Goal: Complete application form

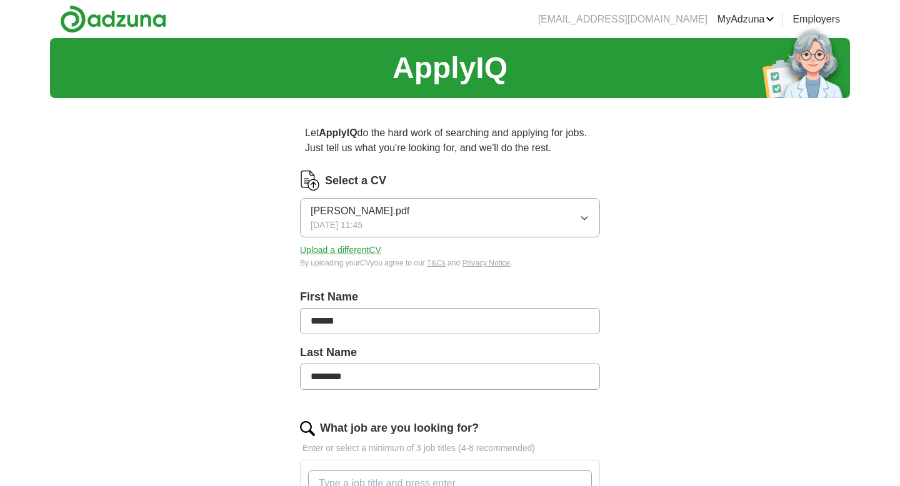
scroll to position [217, 0]
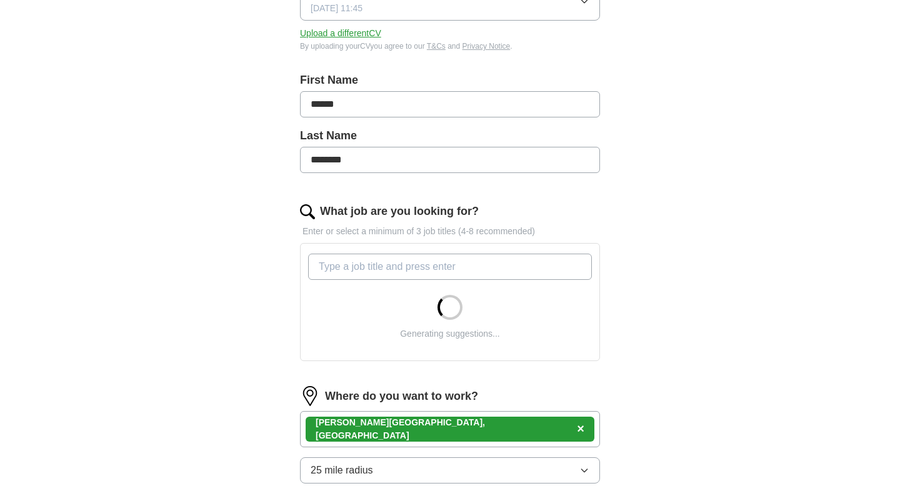
click at [400, 269] on input "What job are you looking for?" at bounding box center [450, 267] width 284 height 26
click at [629, 211] on div "Let ApplyIQ do the hard work of searching and applying for jobs. Just tell us w…" at bounding box center [450, 297] width 400 height 813
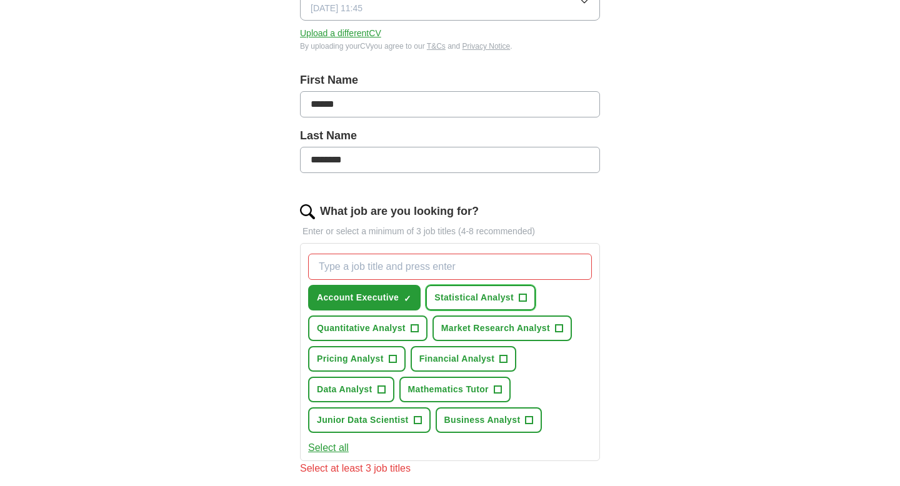
click at [490, 294] on span "Statistical Analyst" at bounding box center [473, 297] width 79 height 13
click at [379, 327] on span "Quantitative Analyst" at bounding box center [361, 328] width 89 height 13
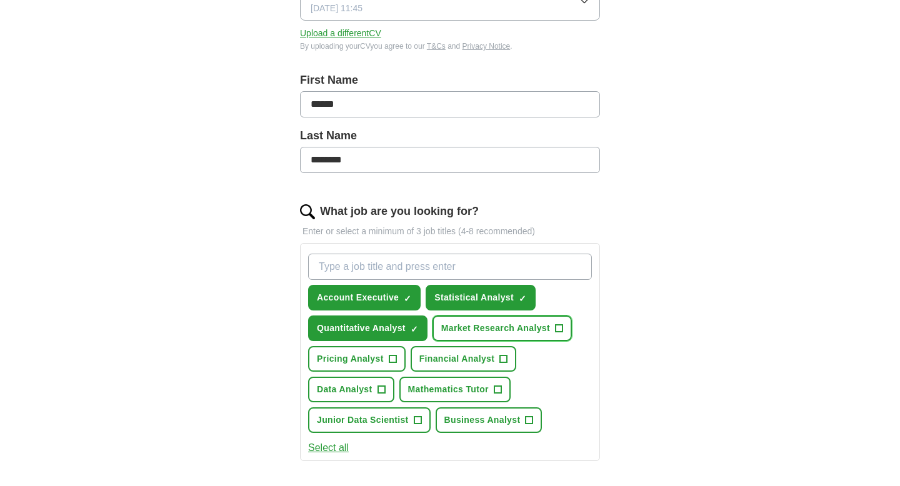
click at [507, 328] on span "Market Research Analyst" at bounding box center [495, 328] width 109 height 13
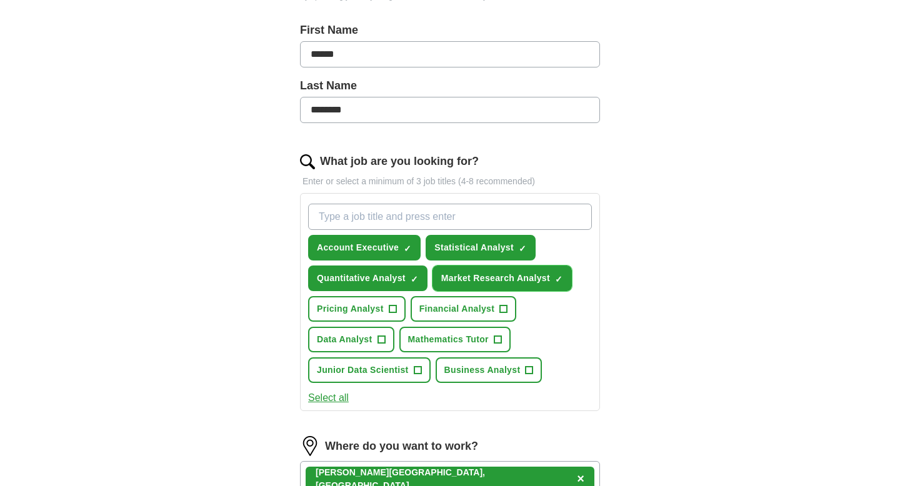
scroll to position [267, 0]
click at [362, 309] on span "Pricing Analyst" at bounding box center [350, 308] width 67 height 13
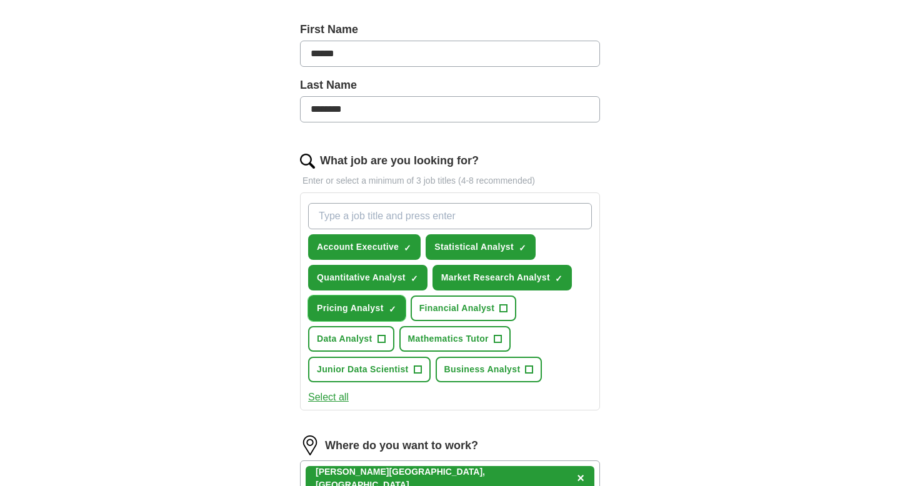
click at [396, 308] on button "Pricing Analyst ✓ ×" at bounding box center [356, 309] width 97 height 26
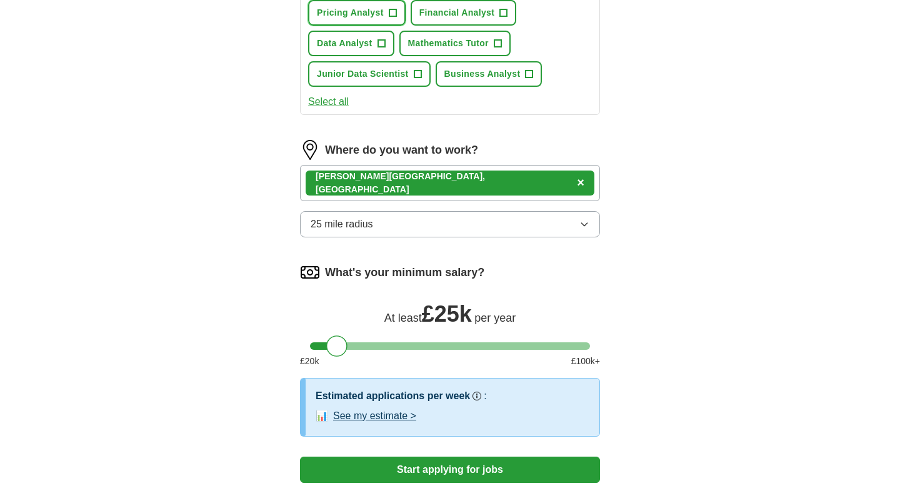
scroll to position [567, 0]
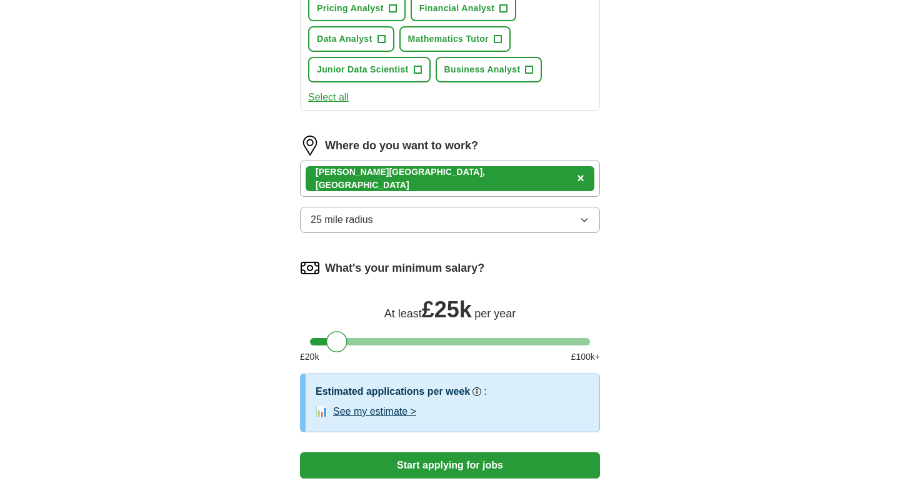
click at [577, 180] on span "×" at bounding box center [580, 178] width 7 height 14
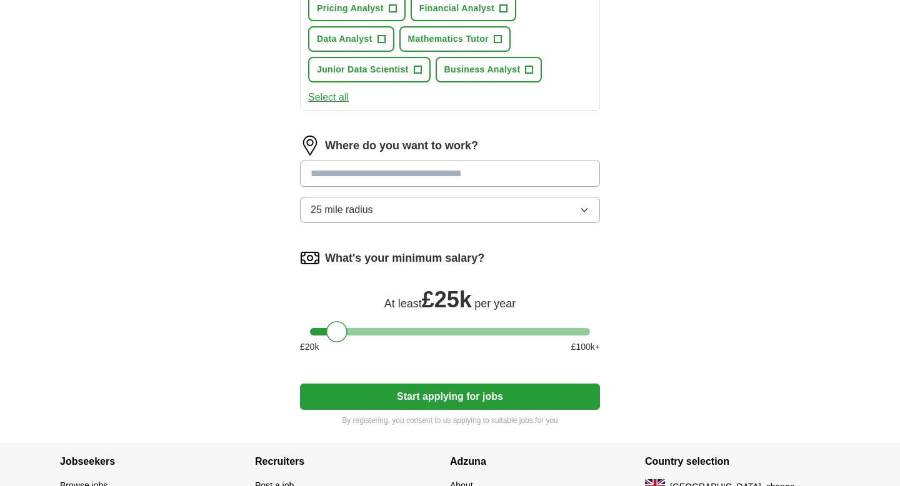
click at [452, 173] on input at bounding box center [450, 174] width 300 height 26
type input "*******"
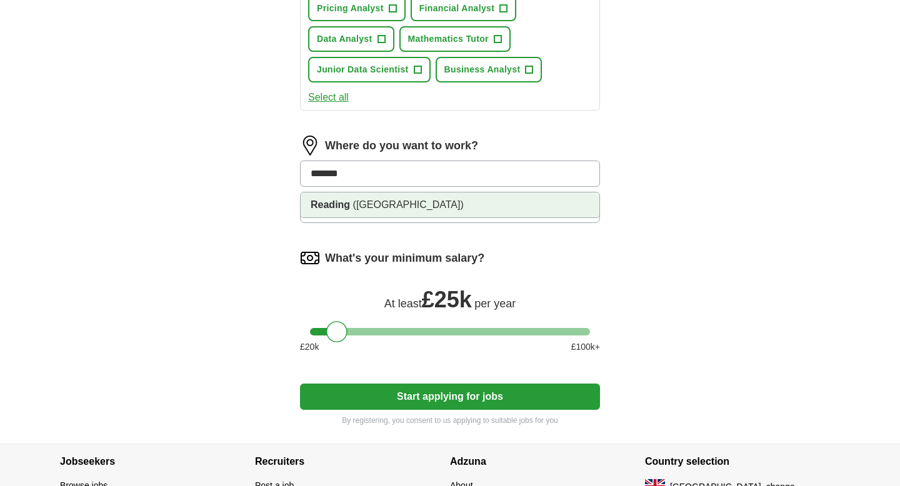
click at [376, 210] on span "([GEOGRAPHIC_DATA])" at bounding box center [408, 204] width 111 height 11
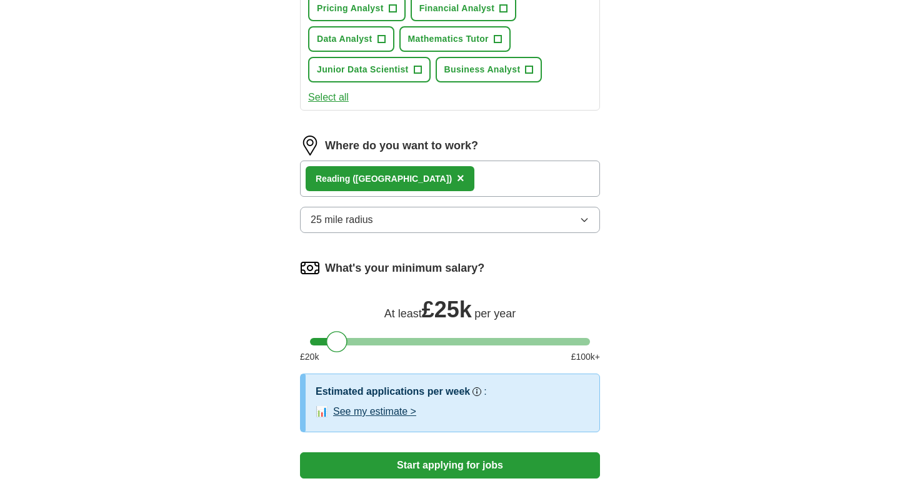
click at [451, 187] on div "Reading ([GEOGRAPHIC_DATA]) ×" at bounding box center [450, 179] width 300 height 36
click at [405, 222] on button "25 mile radius" at bounding box center [450, 220] width 300 height 26
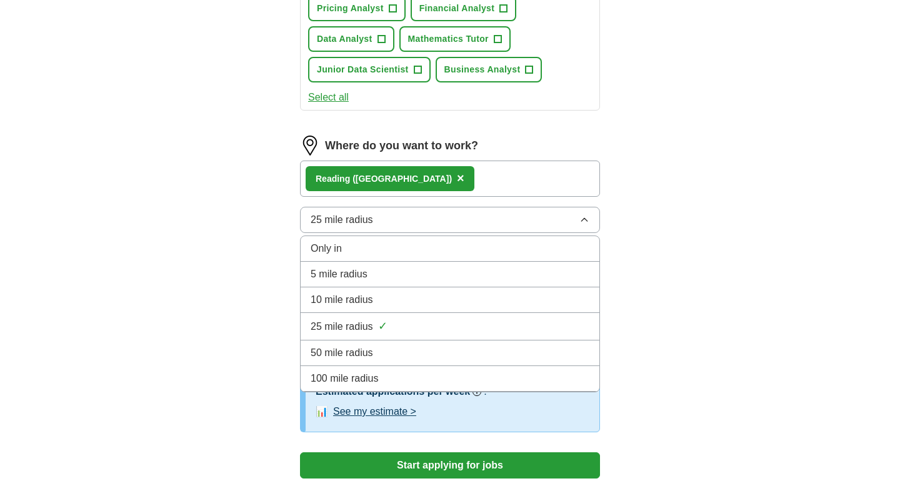
click at [344, 251] on div "Only in" at bounding box center [450, 248] width 279 height 15
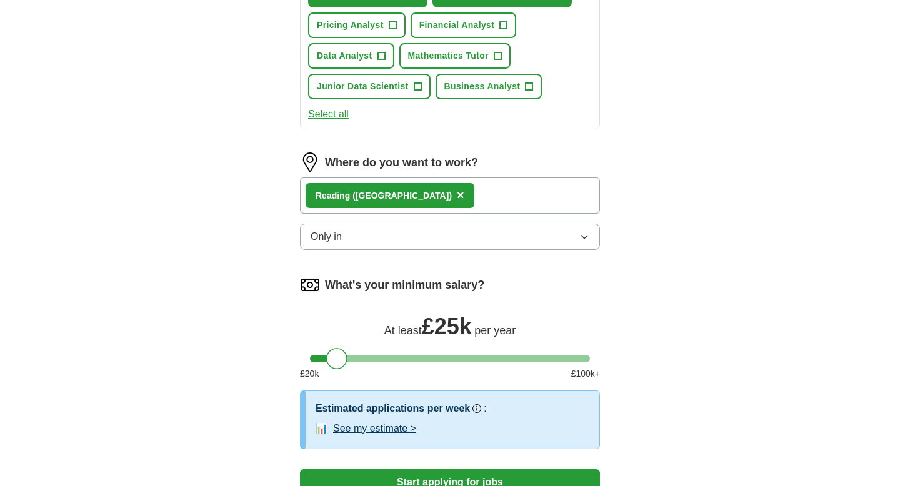
scroll to position [550, 0]
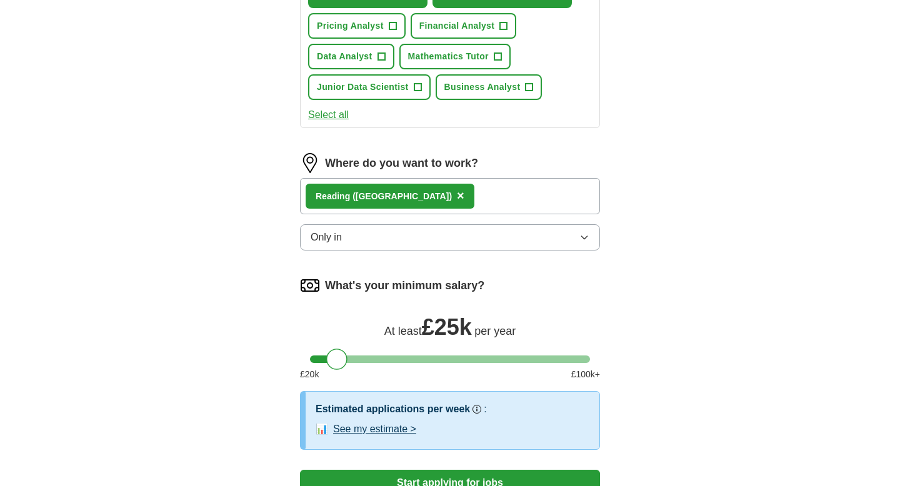
click at [493, 204] on div "Reading ([GEOGRAPHIC_DATA]) ×" at bounding box center [450, 196] width 300 height 36
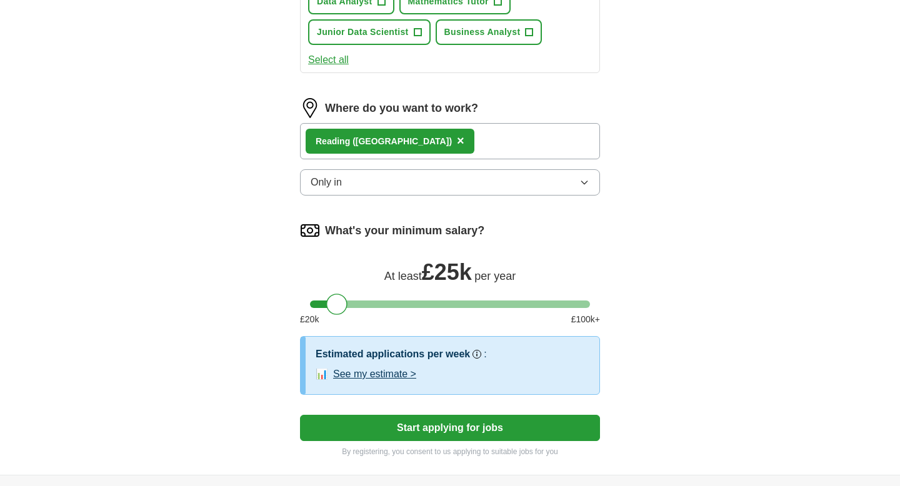
scroll to position [604, 0]
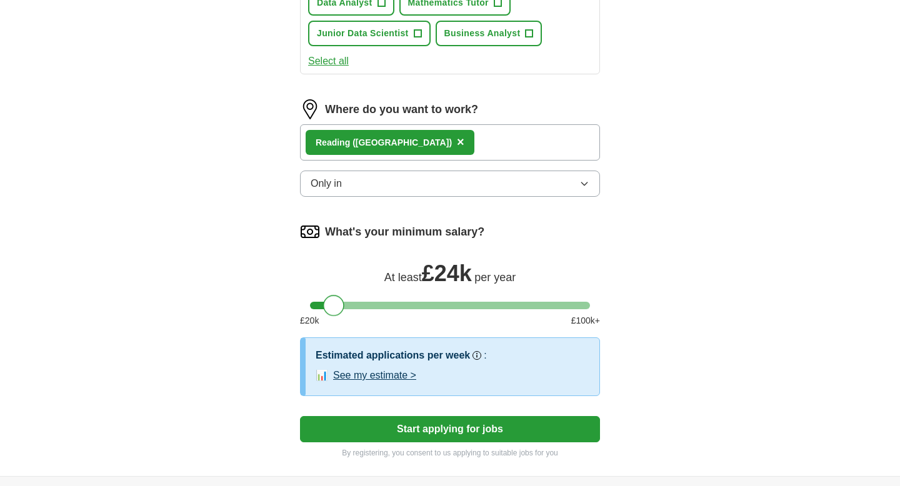
click at [330, 309] on div at bounding box center [333, 305] width 21 height 21
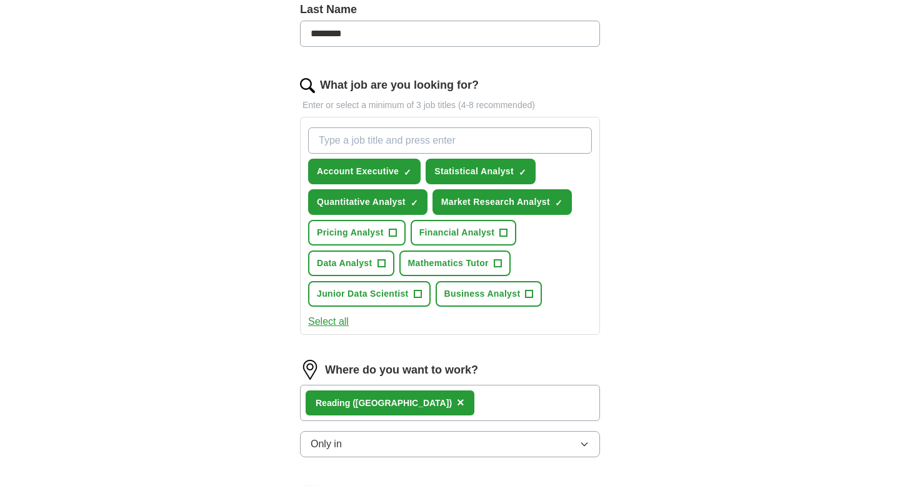
scroll to position [342, 0]
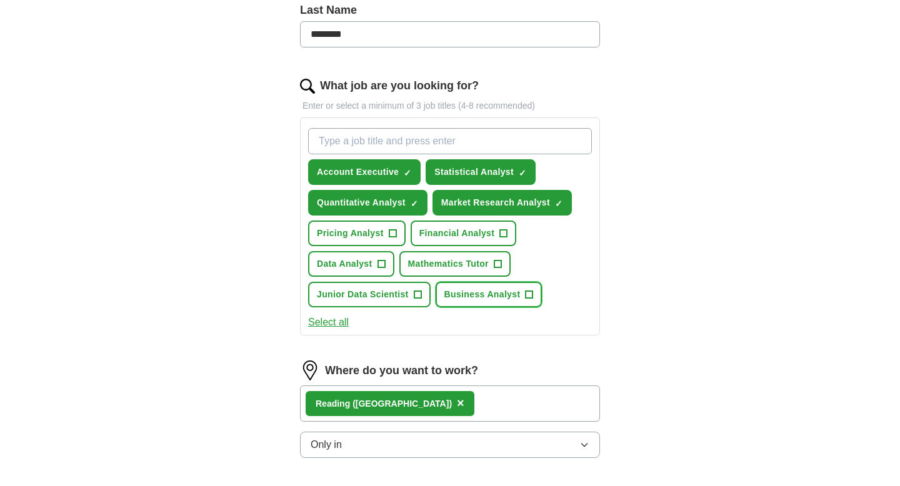
click at [529, 296] on span "+" at bounding box center [528, 295] width 7 height 10
click at [500, 231] on span "+" at bounding box center [503, 234] width 7 height 10
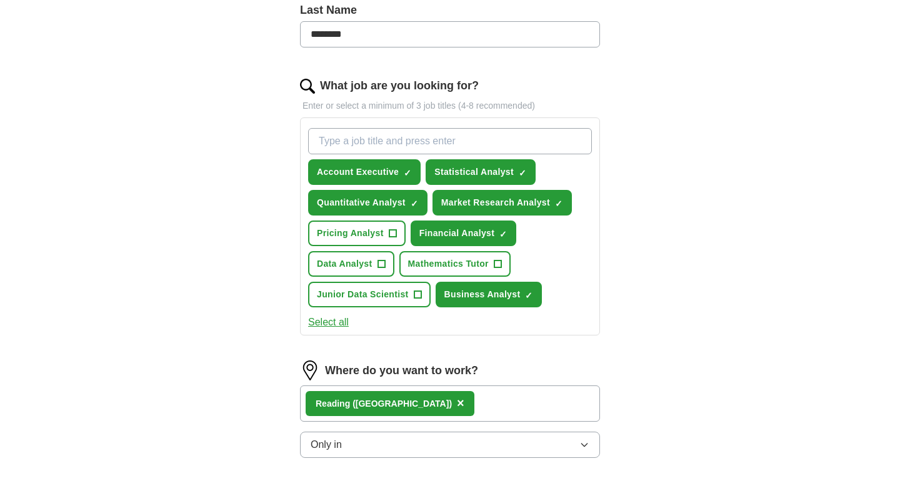
click at [326, 325] on button "Select all" at bounding box center [328, 322] width 41 height 15
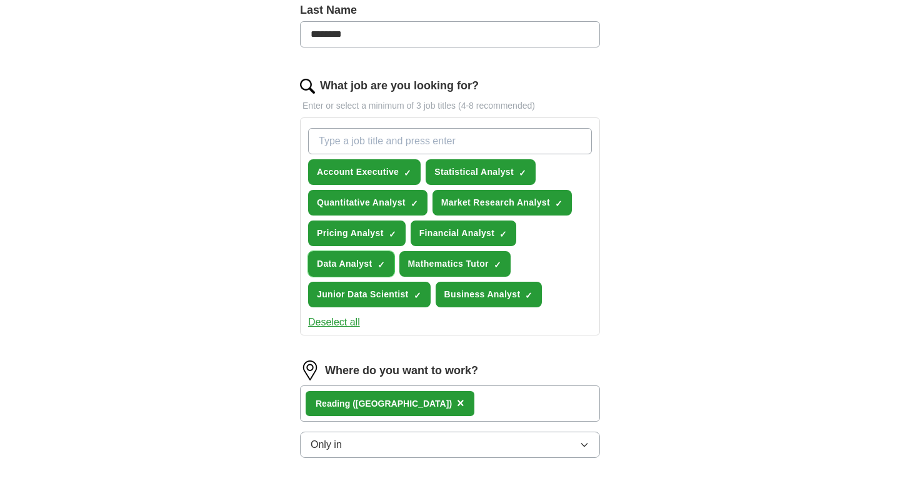
click at [357, 258] on span "Data Analyst" at bounding box center [345, 263] width 56 height 13
click at [358, 240] on button "Pricing Analyst ✓ ×" at bounding box center [356, 234] width 97 height 26
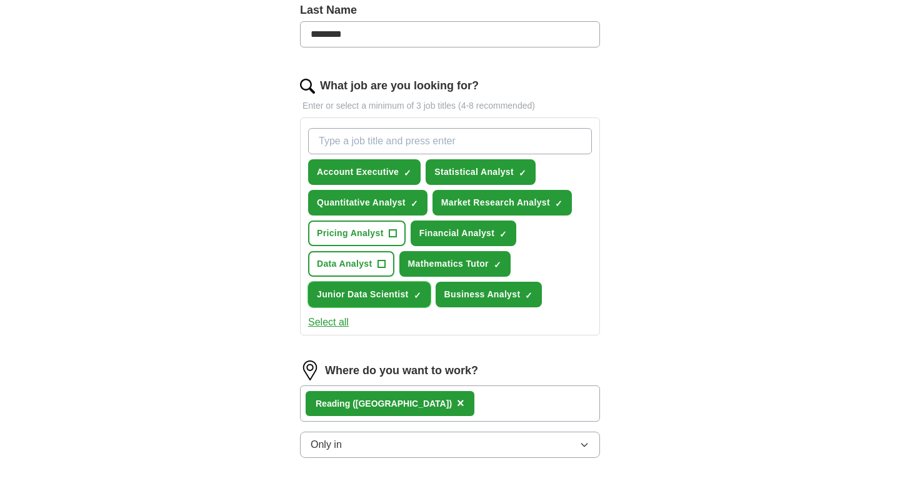
click at [354, 304] on button "Junior Data Scientist ✓ ×" at bounding box center [369, 295] width 122 height 26
click at [392, 296] on span "Junior Data Scientist" at bounding box center [363, 294] width 92 height 13
click at [475, 267] on span "Mathematics Tutor" at bounding box center [448, 263] width 81 height 13
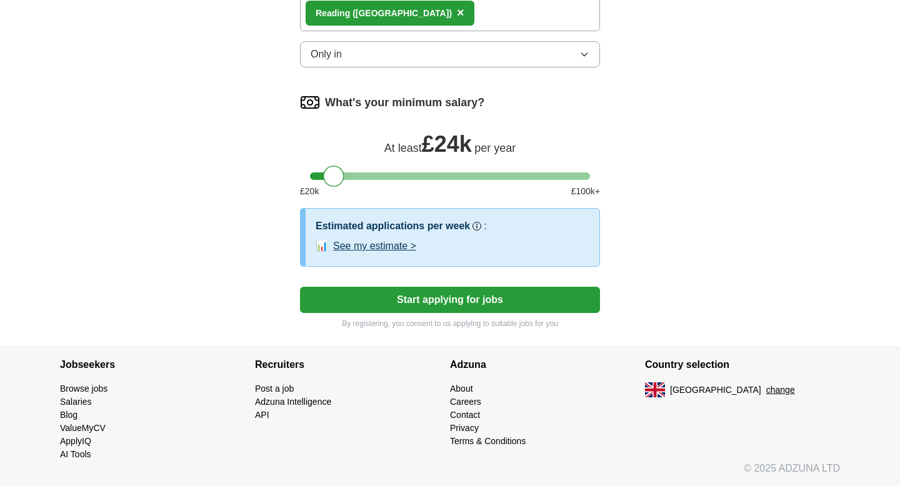
scroll to position [733, 0]
click at [504, 302] on button "Start applying for jobs" at bounding box center [450, 300] width 300 height 26
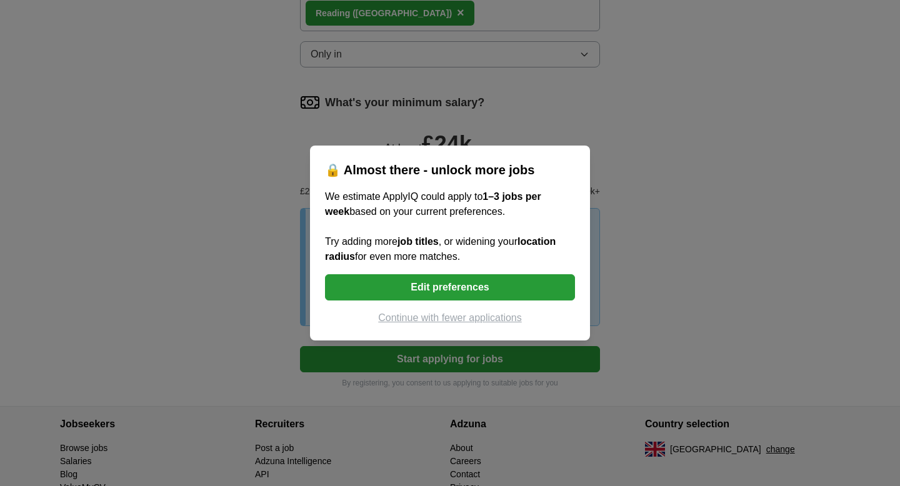
click at [457, 317] on button "Continue with fewer applications" at bounding box center [450, 318] width 250 height 15
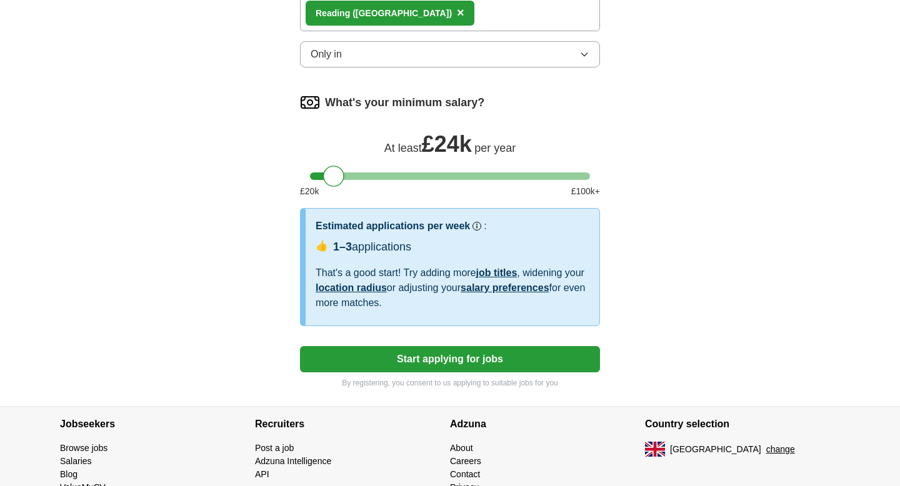
select select "**"
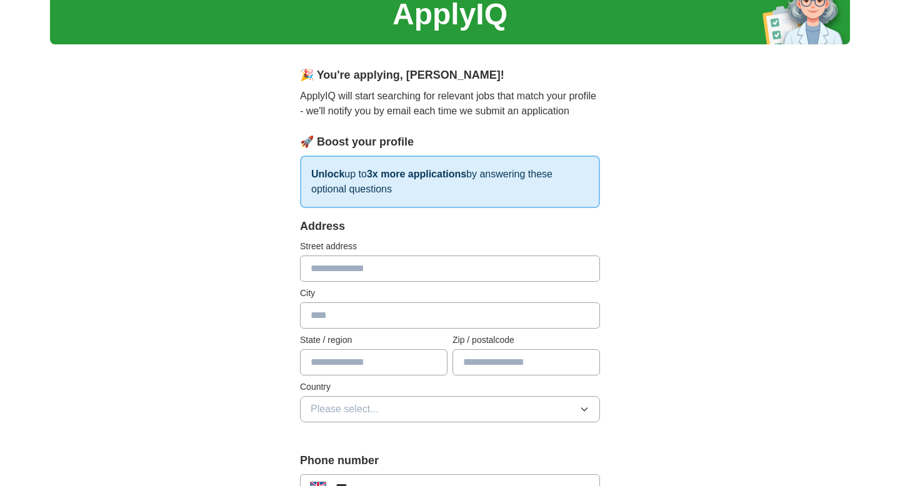
scroll to position [0, 0]
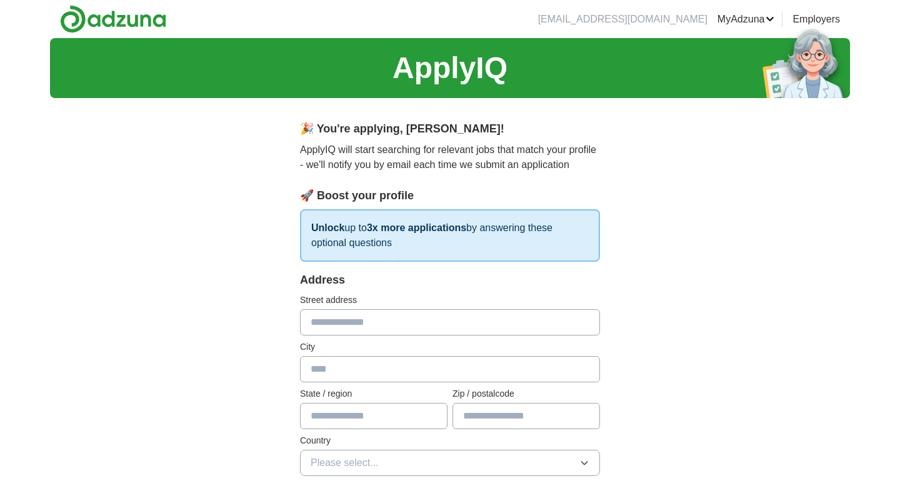
click at [364, 325] on input "text" at bounding box center [450, 322] width 300 height 26
type input "**********"
type input "*******"
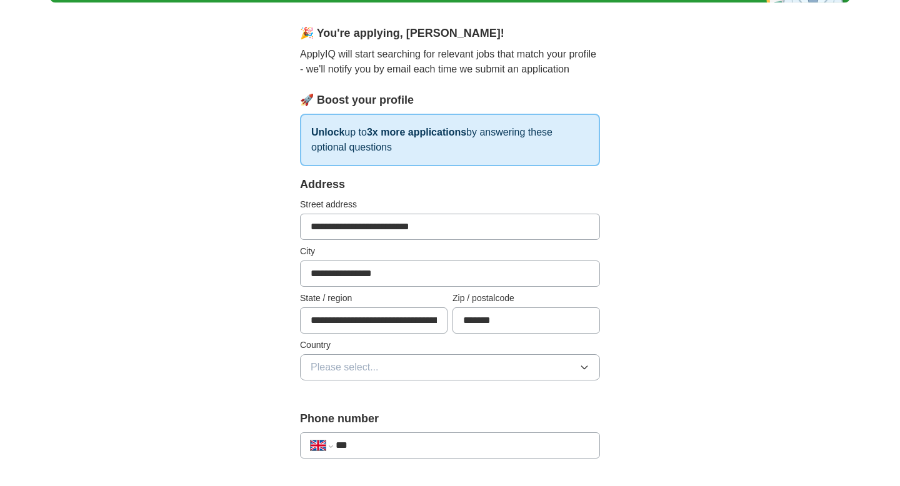
scroll to position [96, 0]
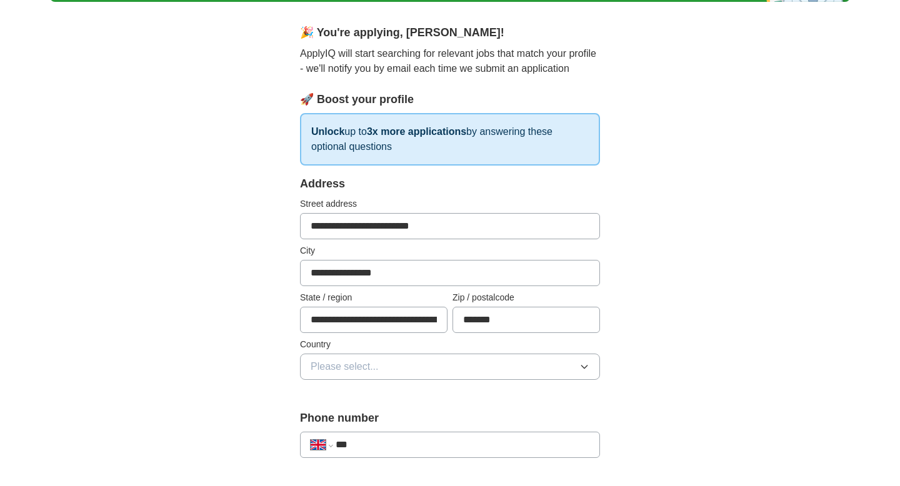
click at [364, 322] on input "**********" at bounding box center [373, 320] width 147 height 26
type input "**********"
click at [368, 371] on span "Please select..." at bounding box center [345, 366] width 68 height 15
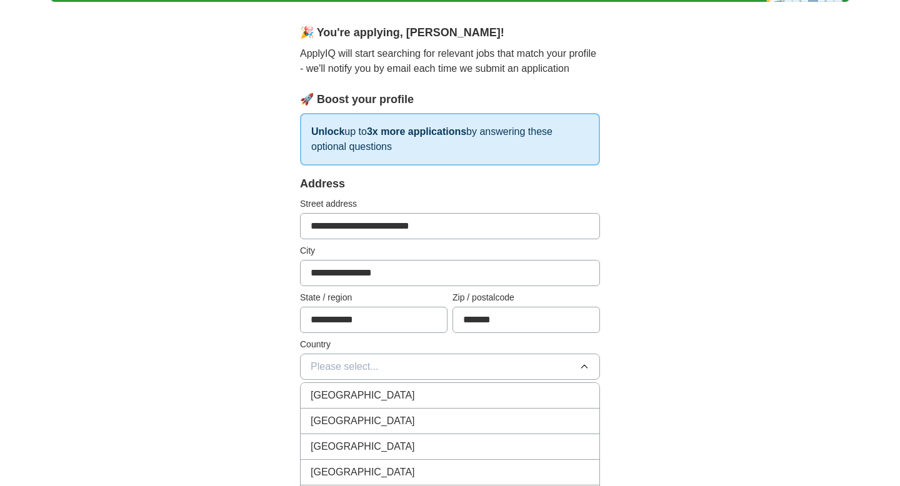
click at [366, 390] on span "[GEOGRAPHIC_DATA]" at bounding box center [363, 395] width 104 height 15
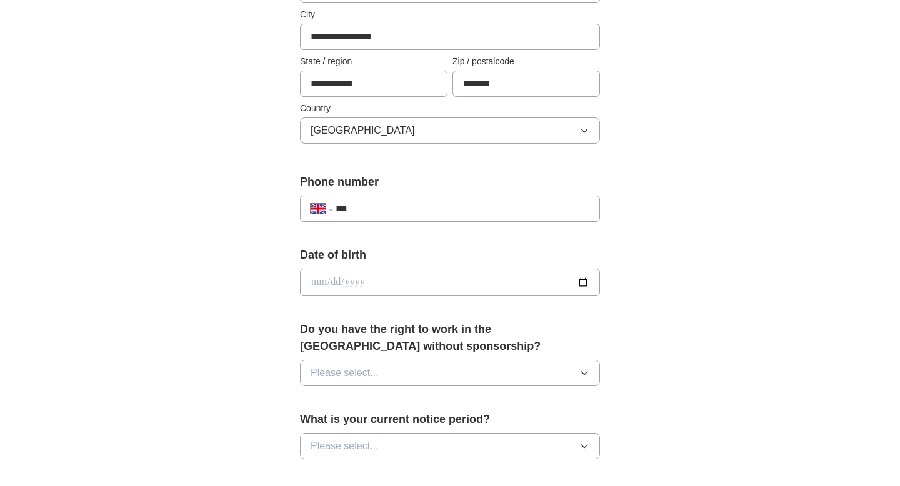
scroll to position [339, 0]
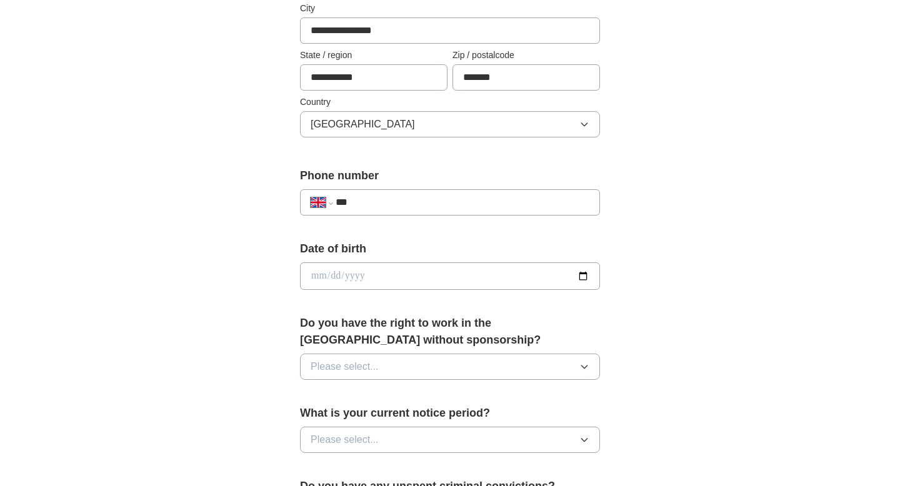
click at [437, 199] on input "***" at bounding box center [463, 202] width 254 height 15
type input "**********"
click at [381, 274] on input "date" at bounding box center [450, 275] width 300 height 27
type input "**********"
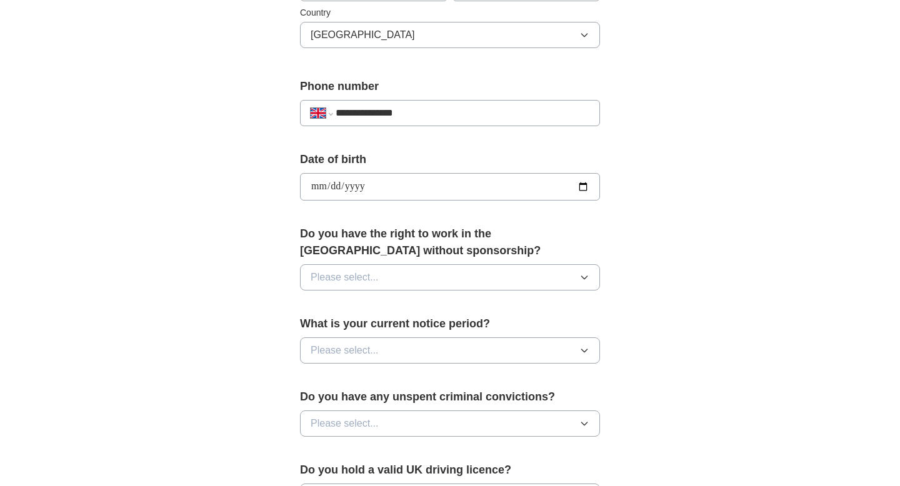
scroll to position [442, 0]
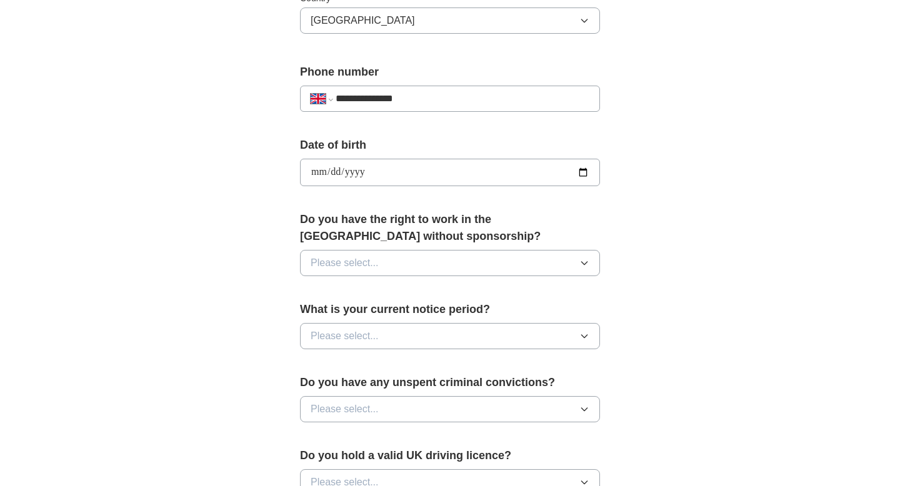
click at [484, 267] on button "Please select..." at bounding box center [450, 263] width 300 height 26
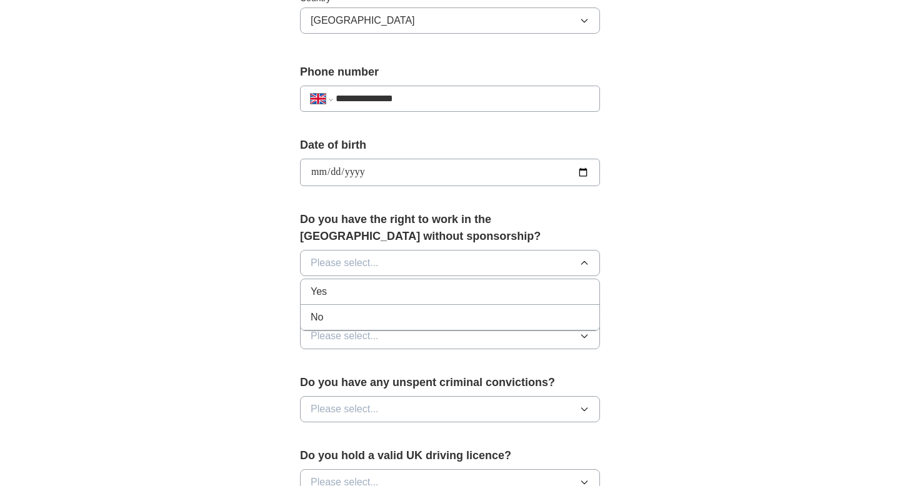
click at [443, 287] on div "Yes" at bounding box center [450, 291] width 279 height 15
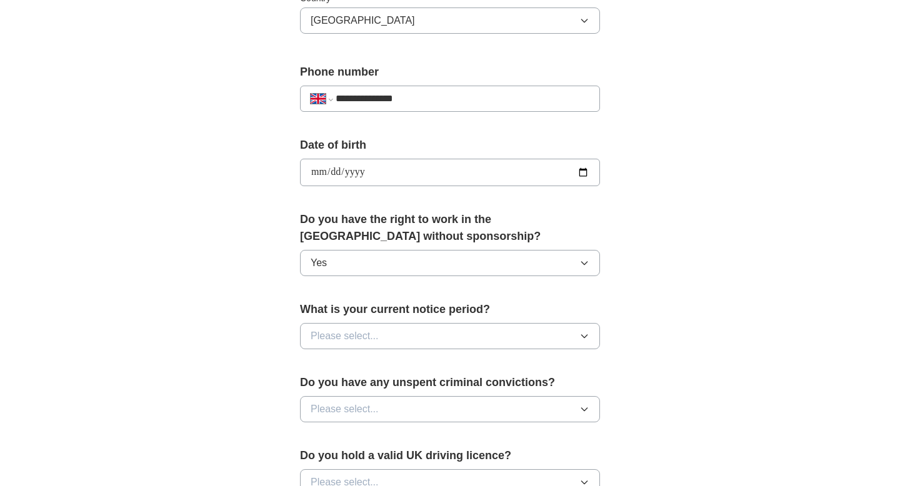
click at [357, 337] on span "Please select..." at bounding box center [345, 336] width 68 height 15
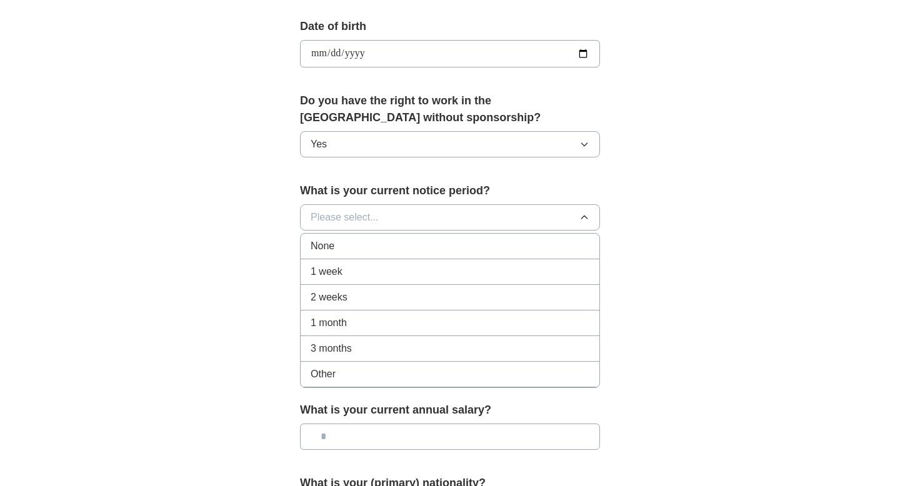
scroll to position [562, 0]
click at [392, 242] on div "None" at bounding box center [450, 245] width 279 height 15
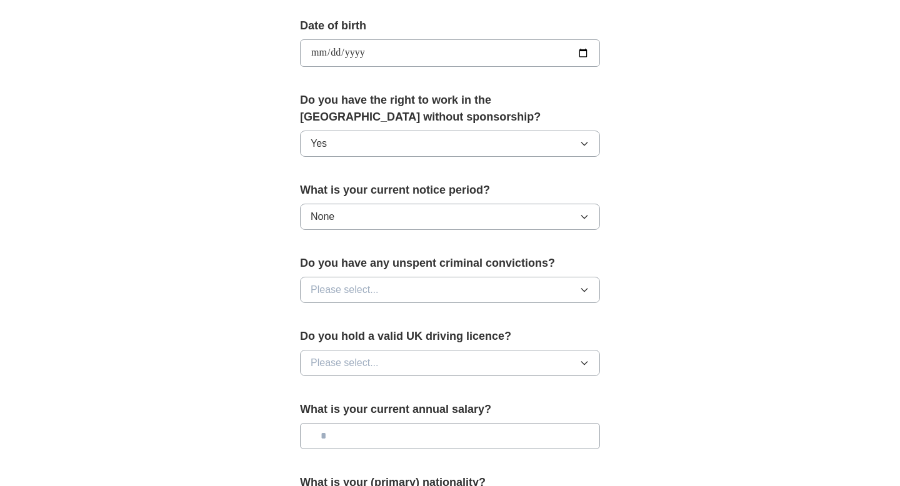
click at [377, 286] on span "Please select..." at bounding box center [345, 289] width 68 height 15
click at [369, 349] on div "No" at bounding box center [450, 344] width 279 height 15
click at [382, 358] on button "Please select..." at bounding box center [450, 363] width 300 height 26
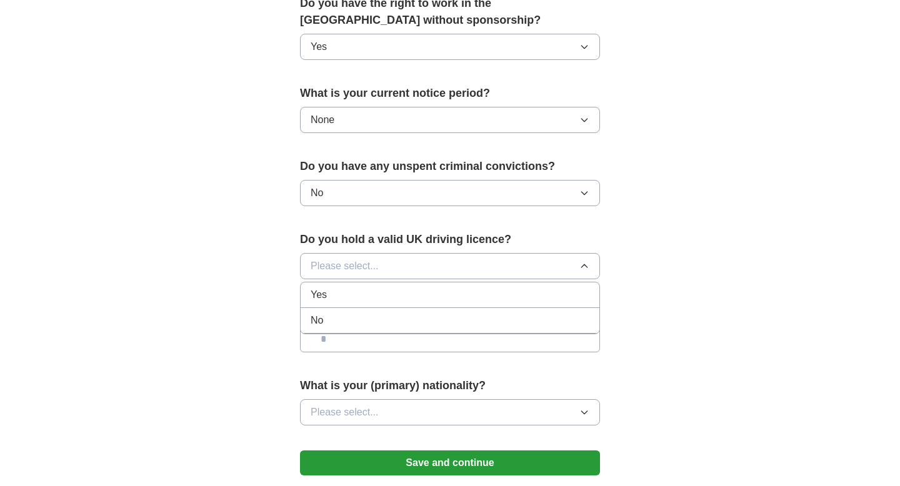
scroll to position [689, 0]
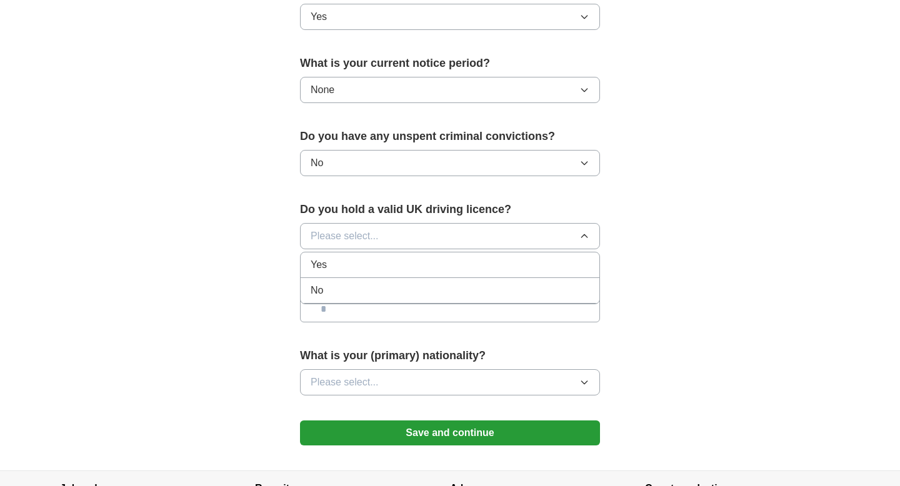
click at [434, 289] on div "No" at bounding box center [450, 290] width 279 height 15
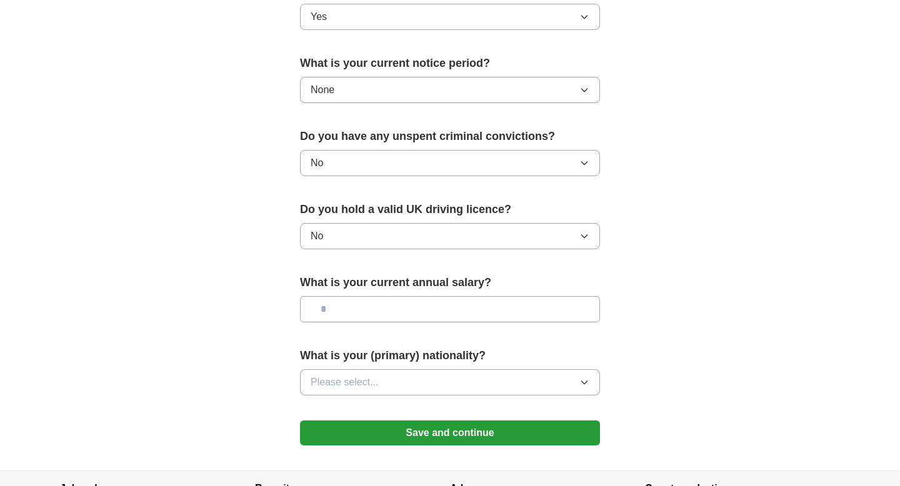
click at [414, 311] on input "text" at bounding box center [450, 309] width 300 height 26
type input "**"
click at [396, 386] on button "Please select..." at bounding box center [450, 382] width 300 height 26
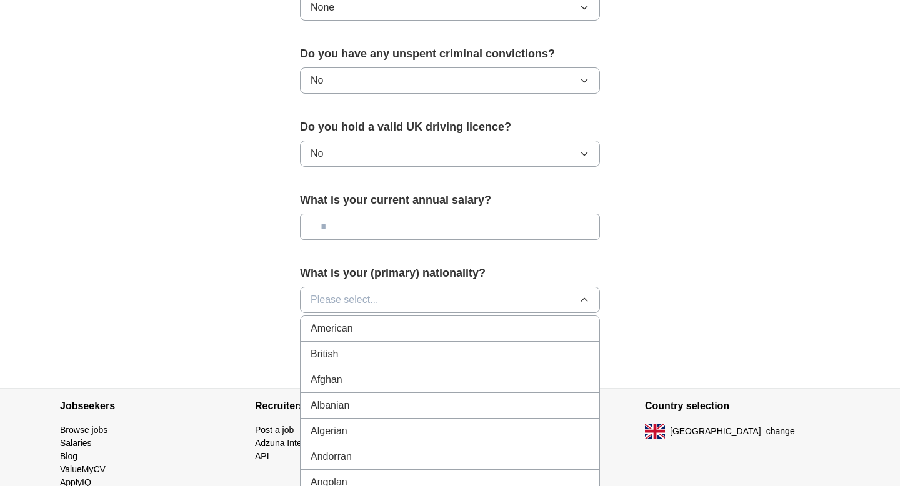
scroll to position [772, 0]
click at [399, 359] on div "British" at bounding box center [450, 353] width 279 height 15
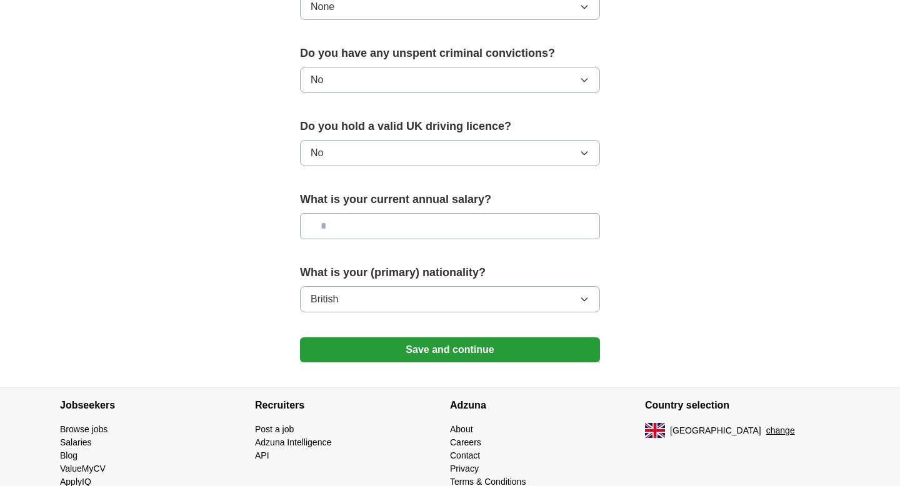
click at [422, 351] on button "Save and continue" at bounding box center [450, 349] width 300 height 25
